Goal: Find specific page/section: Find specific page/section

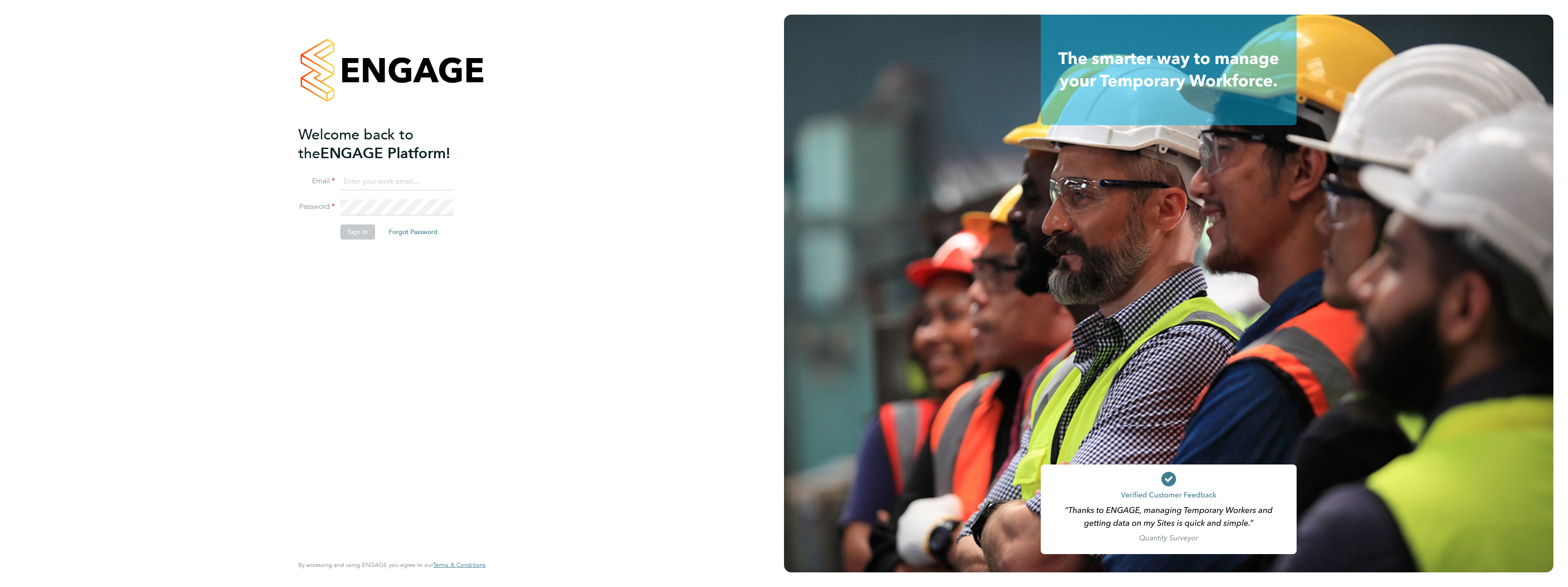
type input "jessica.chenery@vistry.co.uk"
click at [352, 235] on button "Sign In" at bounding box center [357, 232] width 35 height 15
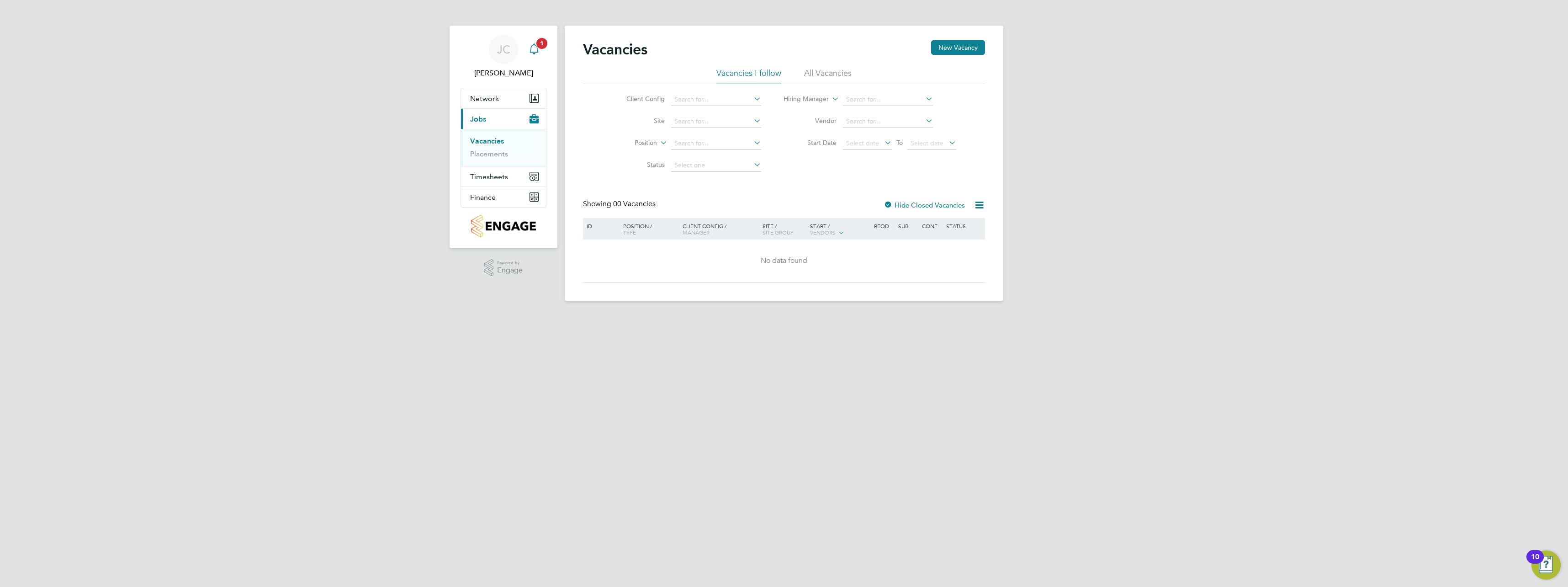
click at [537, 48] on icon "Main navigation" at bounding box center [534, 48] width 9 height 9
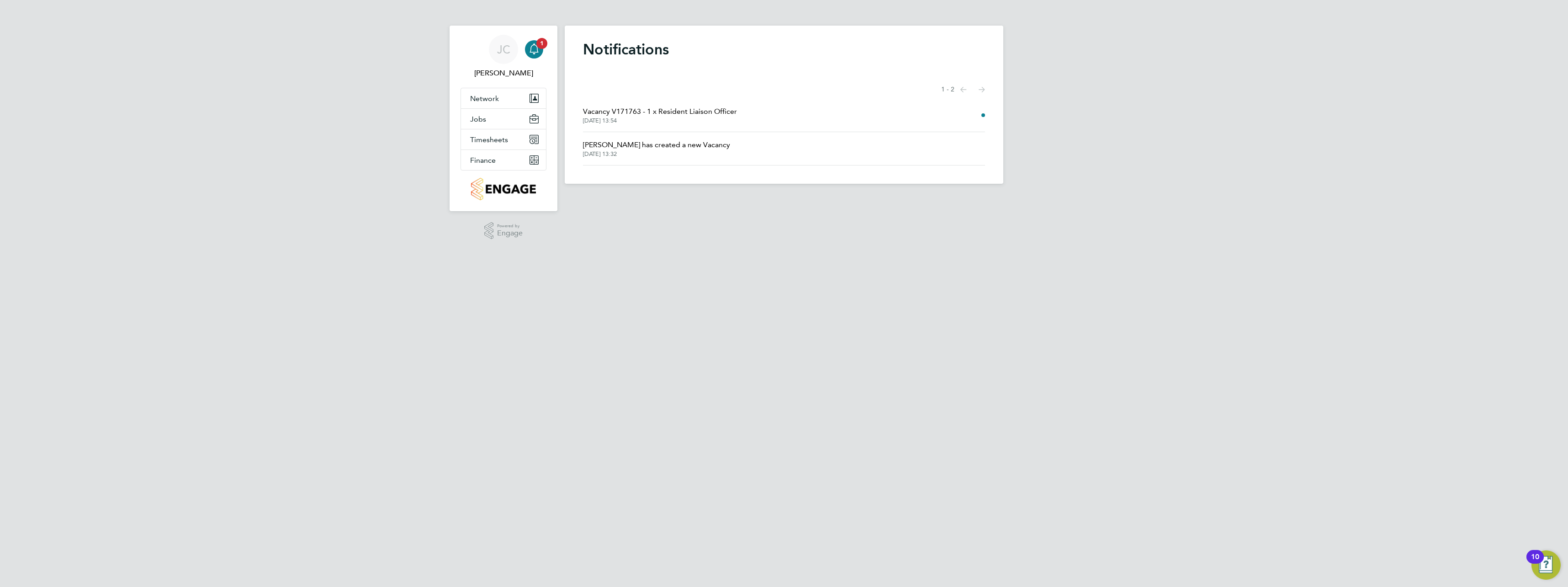
click at [663, 108] on span "Vacancy V171763 - 1 x Resident Liaison Officer" at bounding box center [660, 111] width 154 height 11
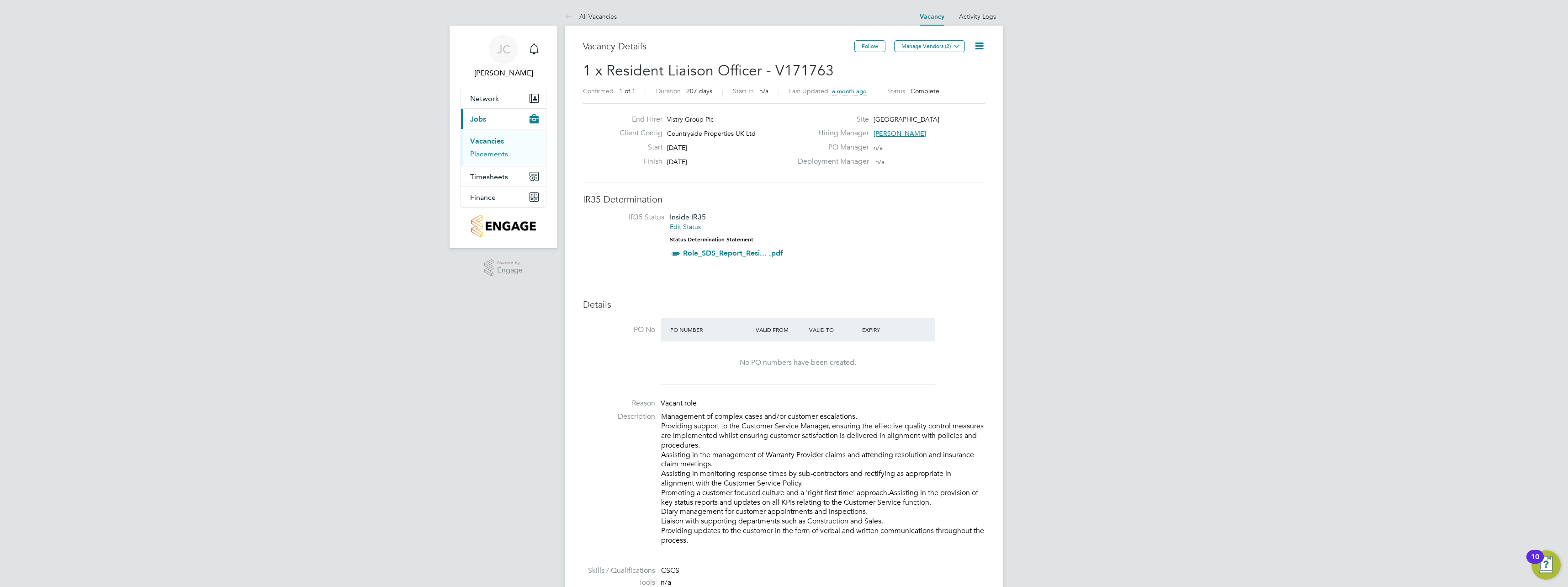
click at [478, 155] on link "Placements" at bounding box center [489, 154] width 38 height 9
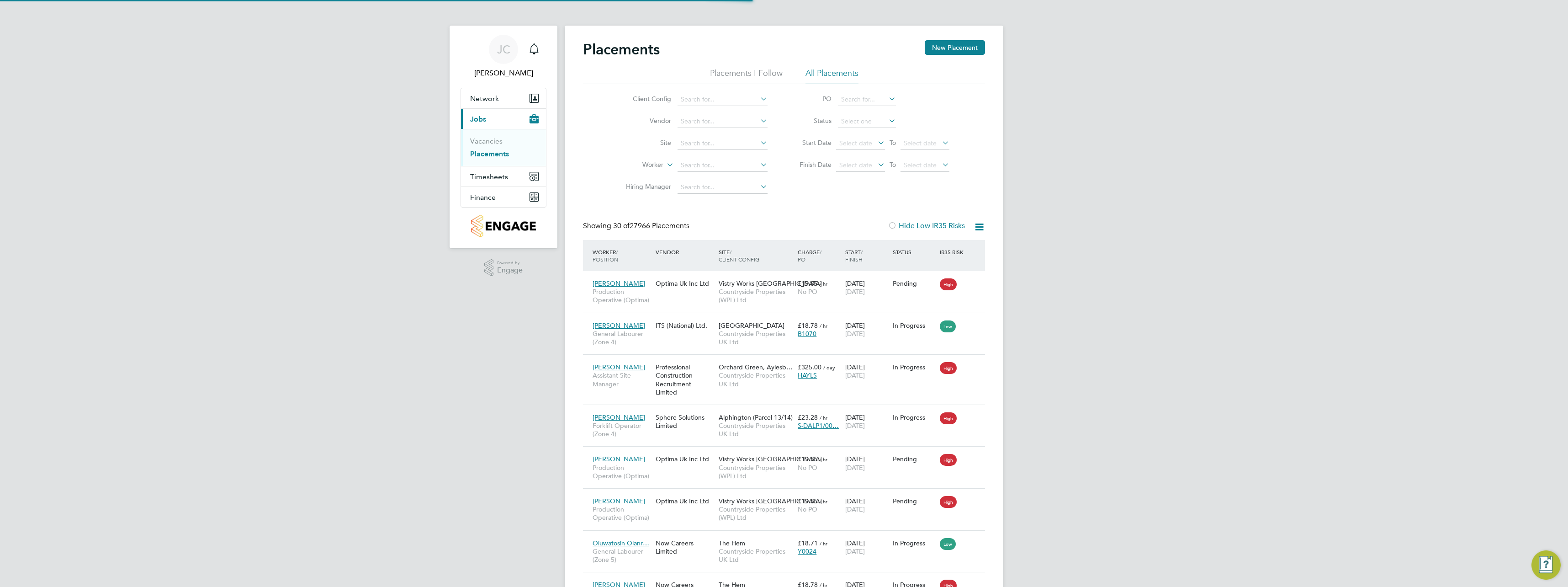
scroll to position [34, 63]
click at [758, 143] on icon at bounding box center [758, 142] width 0 height 13
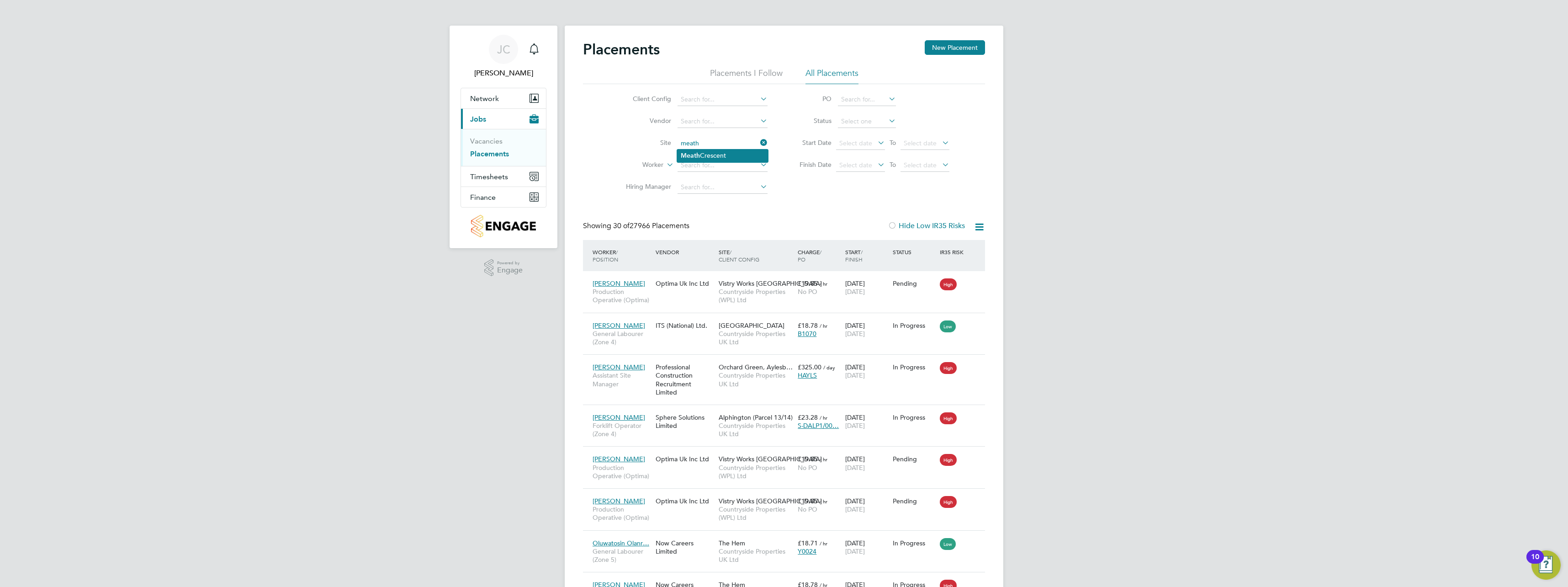
click at [730, 155] on li "Meath Crescent" at bounding box center [722, 155] width 91 height 13
type input "Meath Crescent"
